Goal: Information Seeking & Learning: Learn about a topic

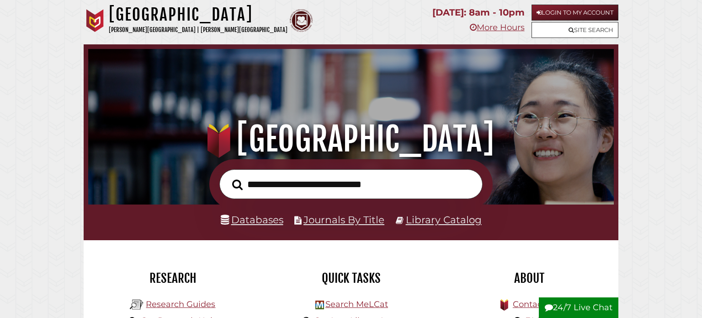
scroll to position [174, 521]
type input "**********"
click at [228, 177] on button "Search" at bounding box center [238, 185] width 20 height 16
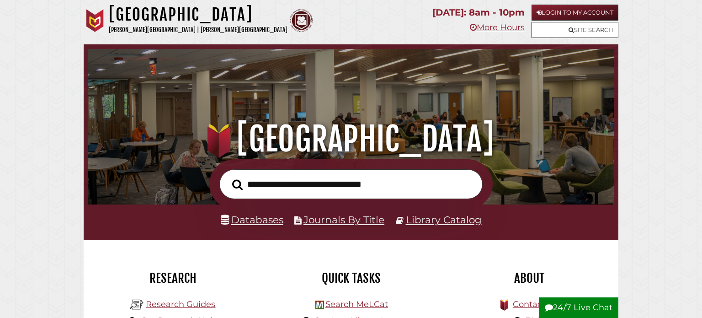
scroll to position [174, 521]
click at [272, 219] on link "Databases" at bounding box center [252, 220] width 63 height 12
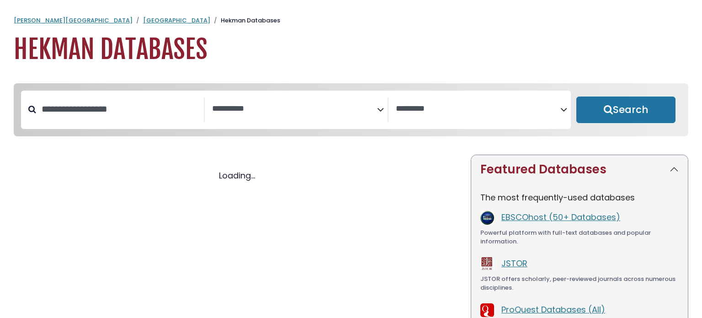
select select "Database Subject Filter"
select select "Database Vendors Filter"
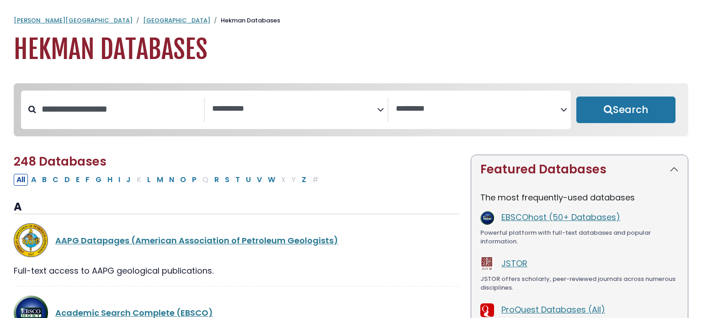
select select "Database Subject Filter"
select select "Database Vendors Filter"
click at [87, 178] on button "F" at bounding box center [88, 180] width 10 height 12
select select "Database Subject Filter"
select select "Database Vendors Filter"
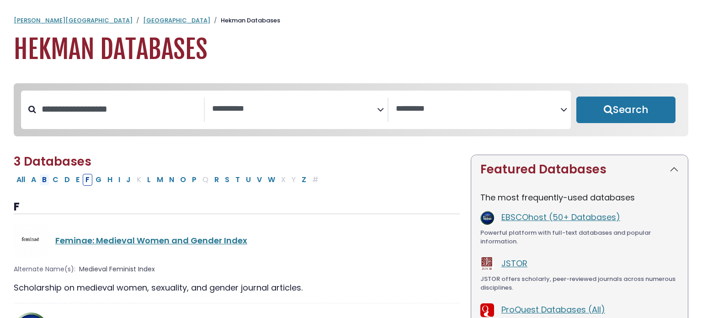
click at [45, 183] on button "B" at bounding box center [44, 180] width 10 height 12
select select "Database Subject Filter"
select select "Database Vendors Filter"
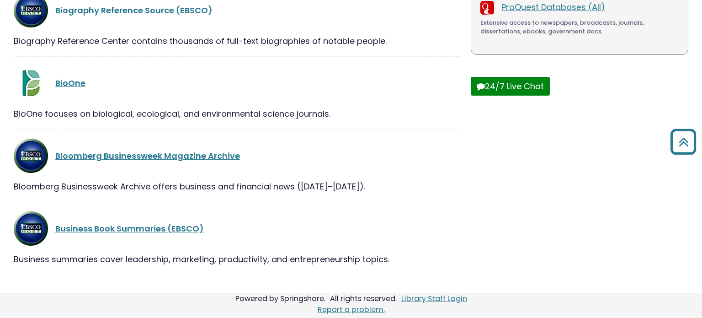
scroll to position [303, 0]
click at [88, 156] on link "Bloomberg Businessweek Magazine Archive" at bounding box center [147, 155] width 185 height 11
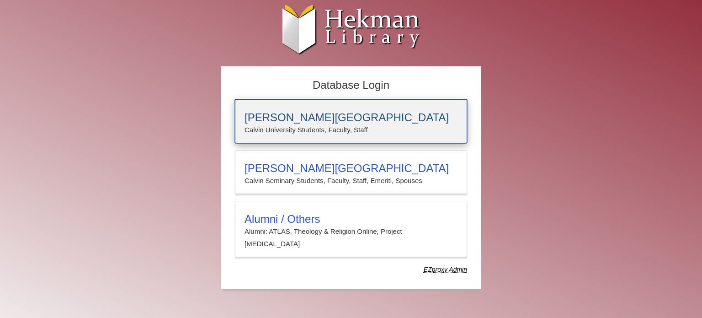
click at [256, 116] on h3 "Calvin University" at bounding box center [351, 117] width 213 height 13
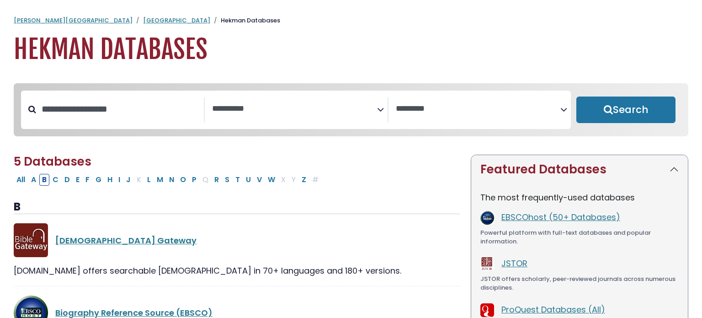
select select "Database Subject Filter"
select select "Database Vendors Filter"
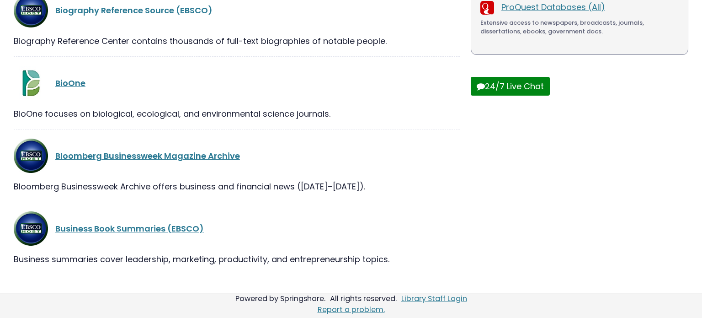
scroll to position [303, 0]
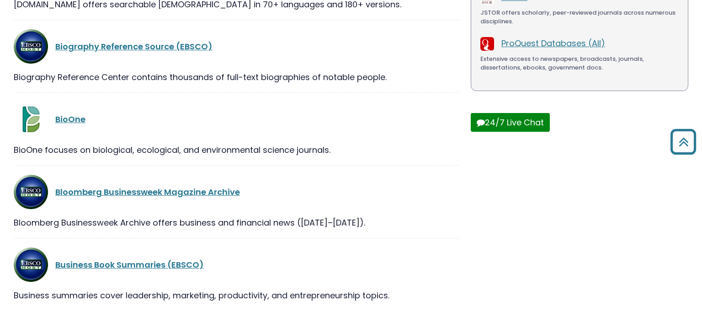
select select "Database Subject Filter"
select select "Database Vendors Filter"
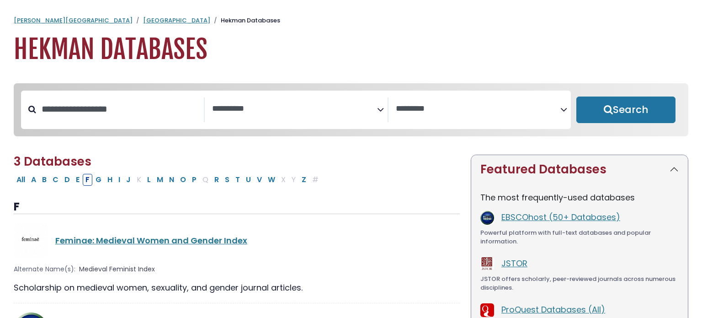
select select "Database Subject Filter"
select select "Database Vendors Filter"
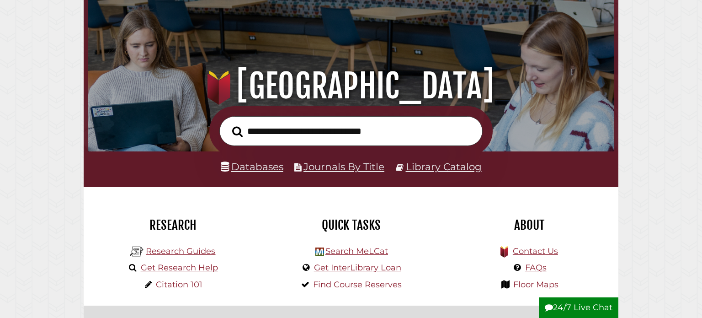
scroll to position [64, 0]
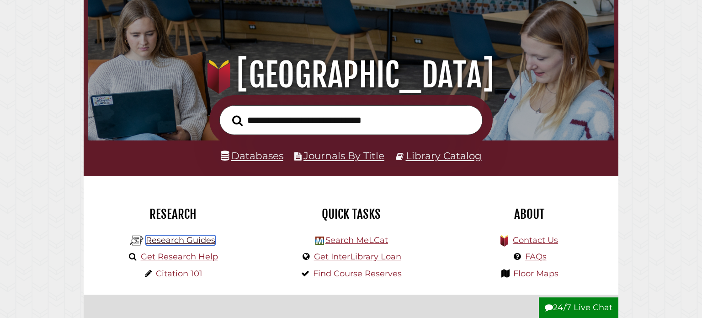
click at [187, 239] on link "Research Guides" at bounding box center [181, 240] width 70 height 10
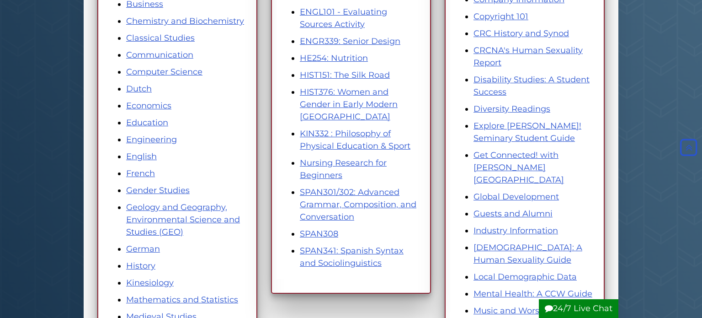
scroll to position [258, 0]
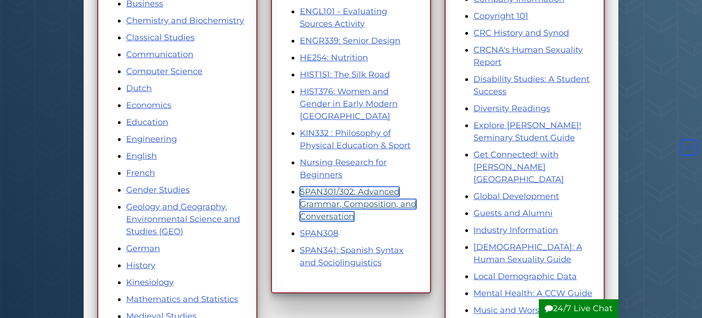
click at [360, 198] on link "SPAN301/302: Advanced Grammar, Composition, and Conversation" at bounding box center [358, 204] width 117 height 35
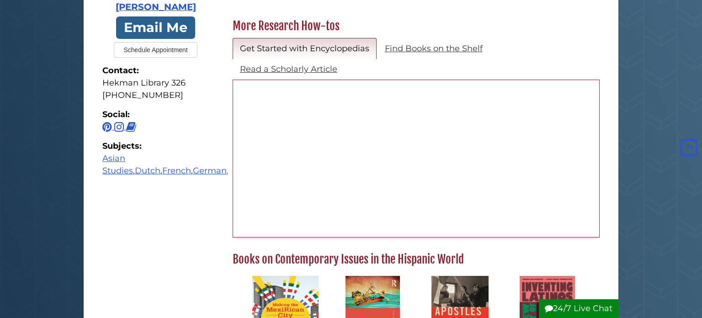
scroll to position [292, 0]
